Goal: Information Seeking & Learning: Understand process/instructions

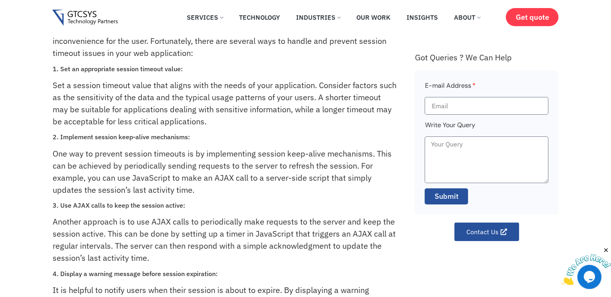
click at [189, 121] on p "Set a session timeout value that aligns with the needs of your application. Con…" at bounding box center [225, 103] width 344 height 48
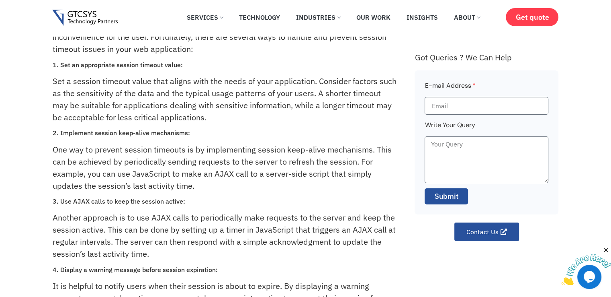
scroll to position [92, 0]
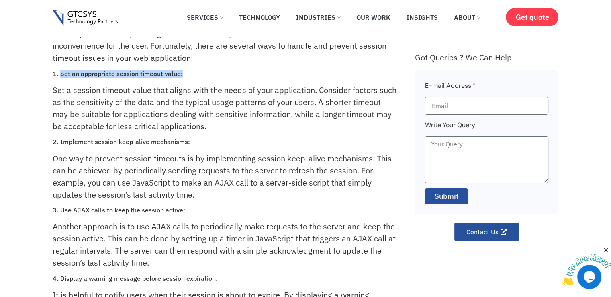
drag, startPoint x: 60, startPoint y: 75, endPoint x: 200, endPoint y: 75, distance: 139.9
click at [200, 75] on h3 "1. Set an appropriate session timeout value:" at bounding box center [225, 74] width 344 height 8
copy h3 "Set an appropriate session timeout value:"
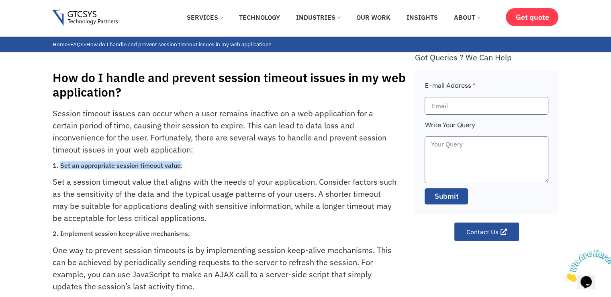
drag, startPoint x: 61, startPoint y: 165, endPoint x: 179, endPoint y: 162, distance: 118.2
click at [179, 162] on h3 "1. Set an appropriate session timeout value:" at bounding box center [225, 166] width 344 height 8
copy h3 "Set an appropriate session timeout value"
